Goal: Task Accomplishment & Management: Manage account settings

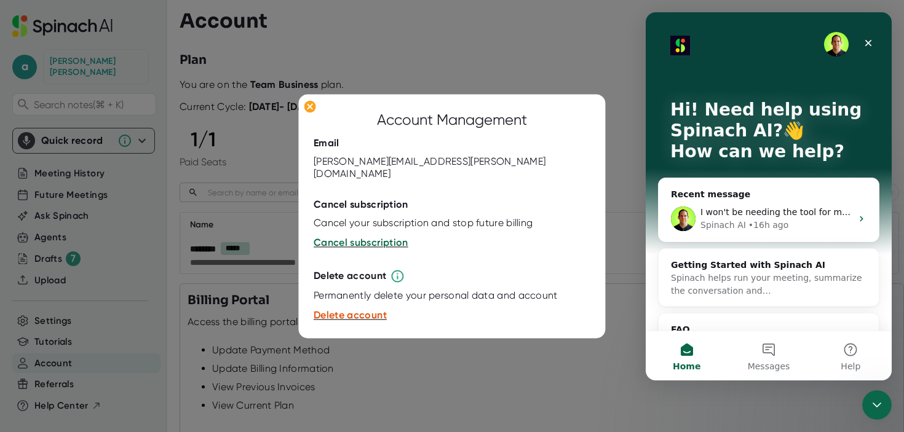
scroll to position [140, 0]
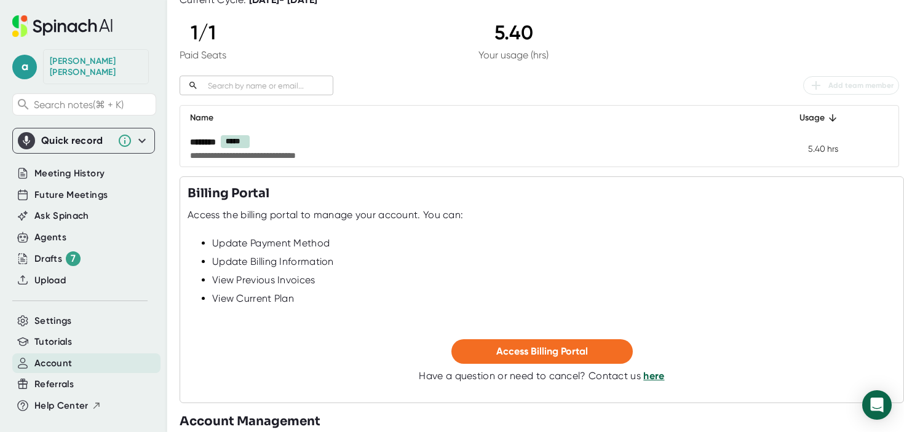
scroll to position [140, 0]
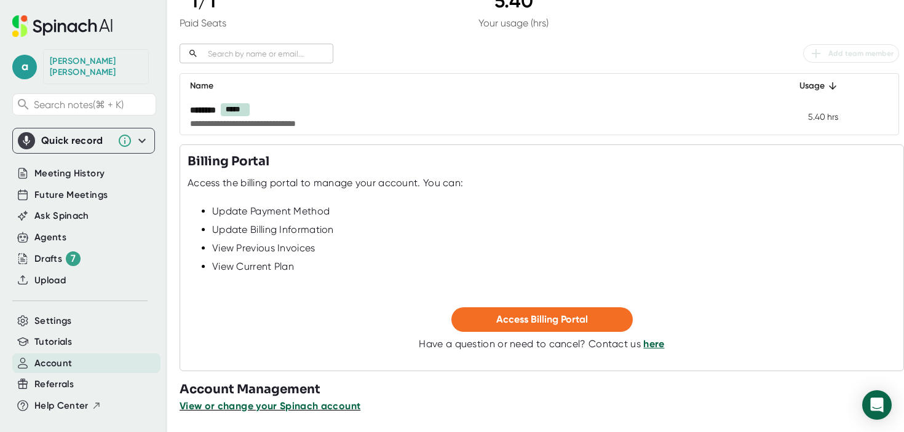
click at [295, 406] on span "View or change your Spinach account" at bounding box center [269, 406] width 181 height 12
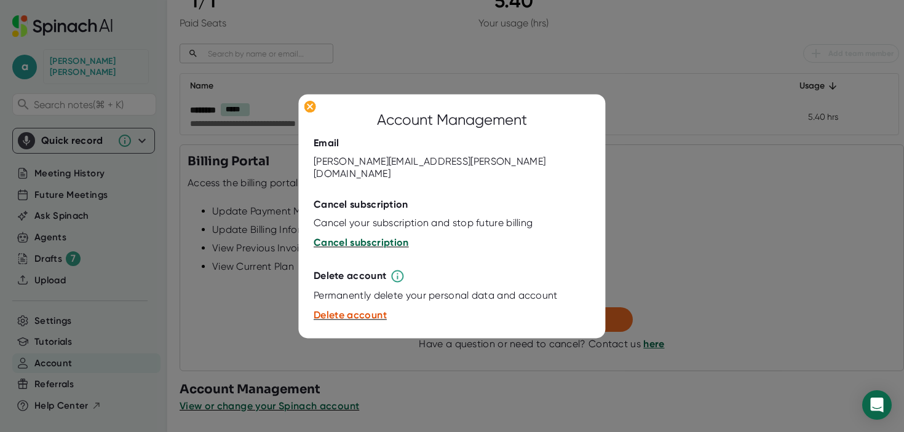
click at [352, 237] on span "Cancel subscription" at bounding box center [360, 243] width 95 height 12
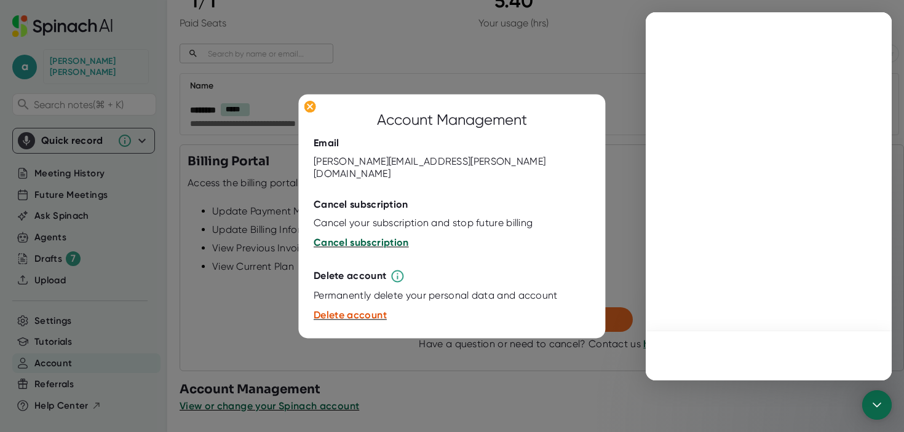
scroll to position [0, 0]
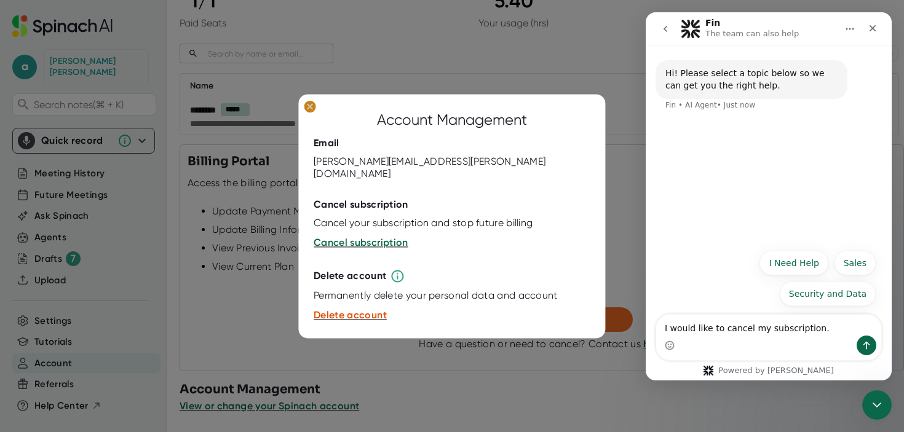
click at [307, 109] on ellipse at bounding box center [310, 106] width 12 height 12
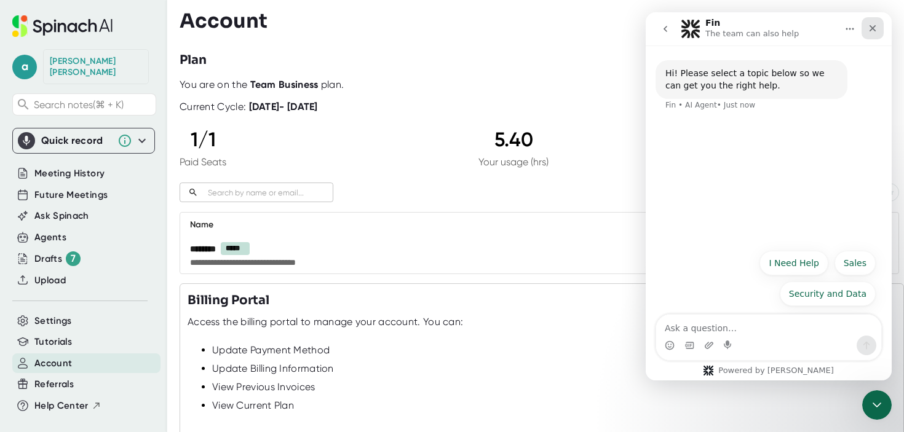
click at [861, 27] on div "Close" at bounding box center [872, 28] width 22 height 22
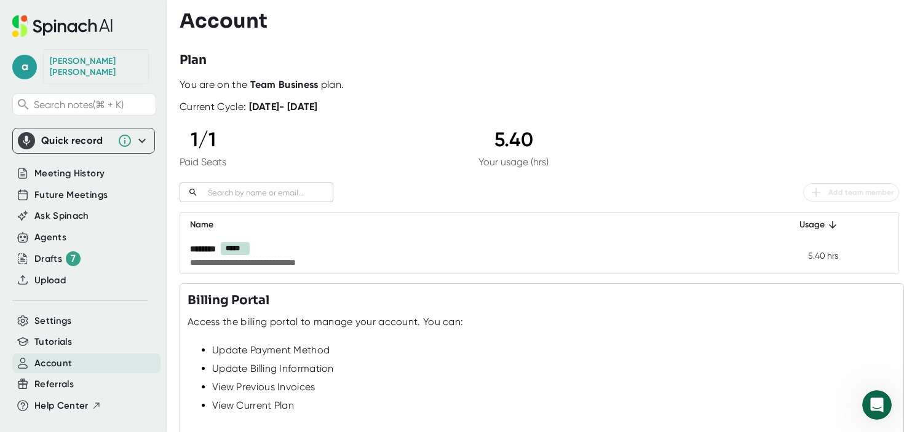
scroll to position [140, 0]
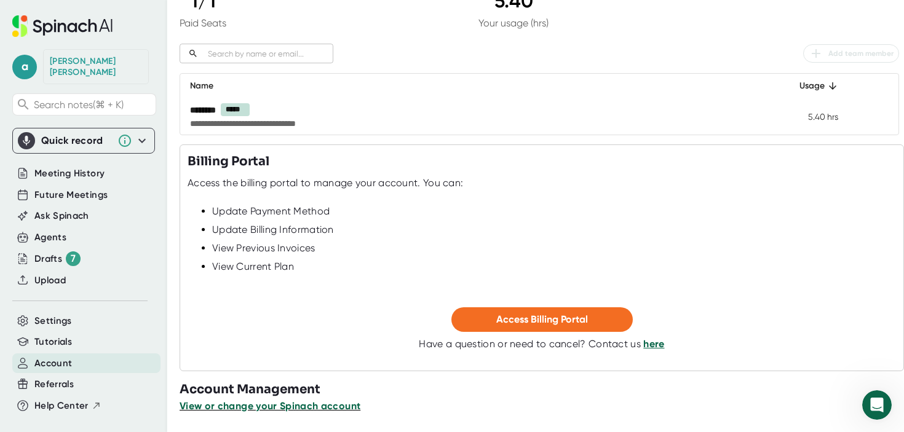
click at [248, 409] on span "View or change your Spinach account" at bounding box center [269, 406] width 181 height 12
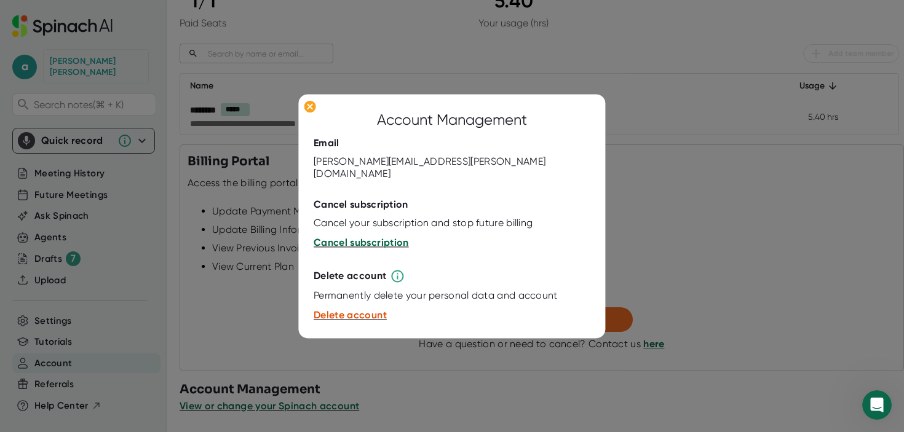
click at [341, 238] on span "Cancel subscription" at bounding box center [360, 243] width 95 height 12
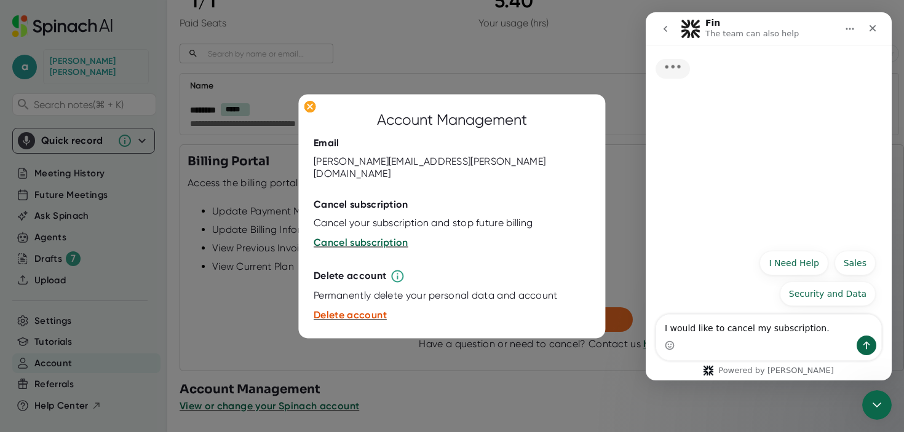
click at [664, 26] on icon "go back" at bounding box center [665, 29] width 10 height 10
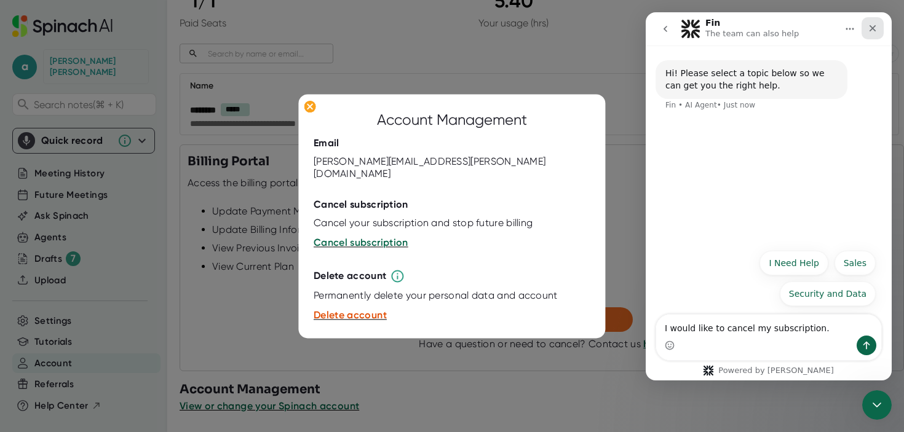
click at [880, 27] on div "Close" at bounding box center [872, 28] width 22 height 22
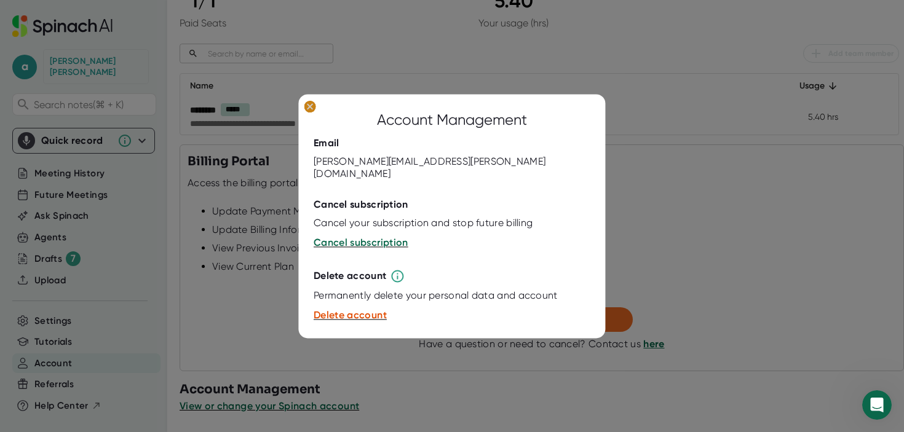
click at [310, 109] on ellipse at bounding box center [310, 106] width 12 height 12
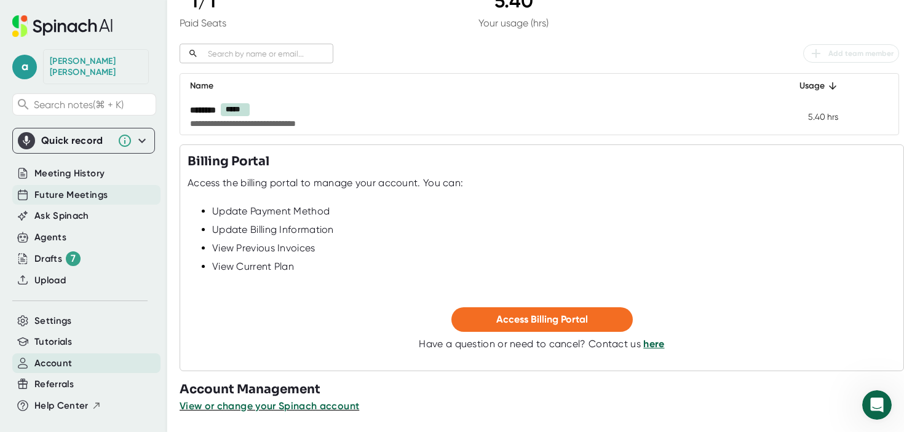
click at [56, 192] on div "Future Meetings" at bounding box center [86, 195] width 148 height 20
